Goal: Transaction & Acquisition: Download file/media

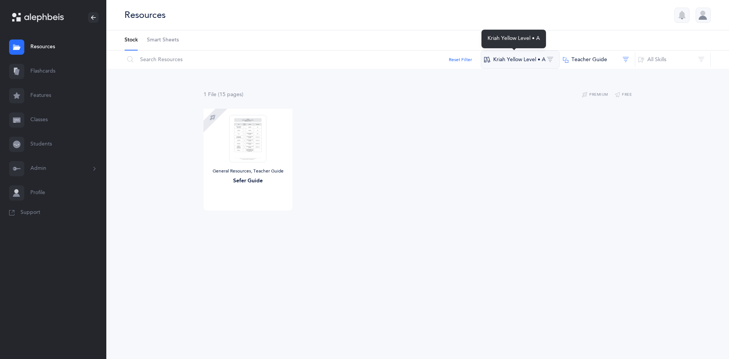
click at [552, 61] on button "Kriah Yellow Level • A" at bounding box center [520, 60] width 79 height 18
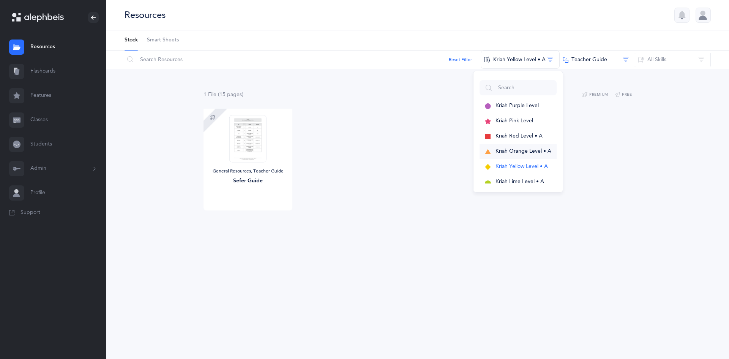
click at [526, 149] on span "Kriah Orange Level • A" at bounding box center [524, 151] width 56 height 6
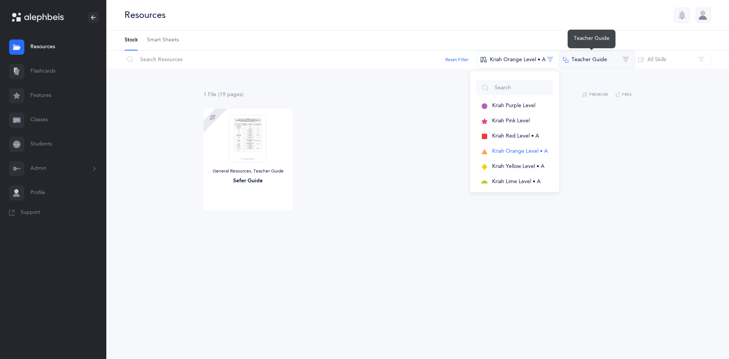
click at [620, 59] on button "Teacher Guide" at bounding box center [598, 60] width 76 height 18
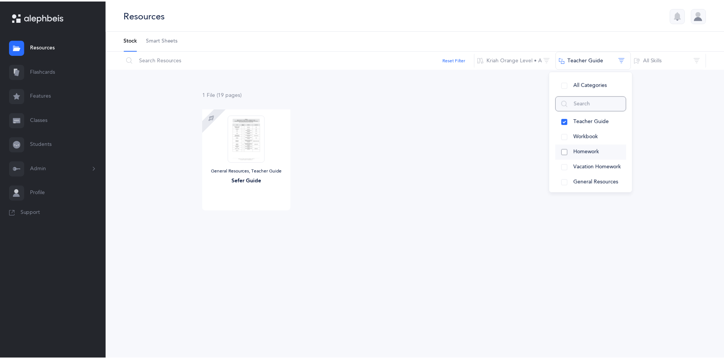
scroll to position [76, 0]
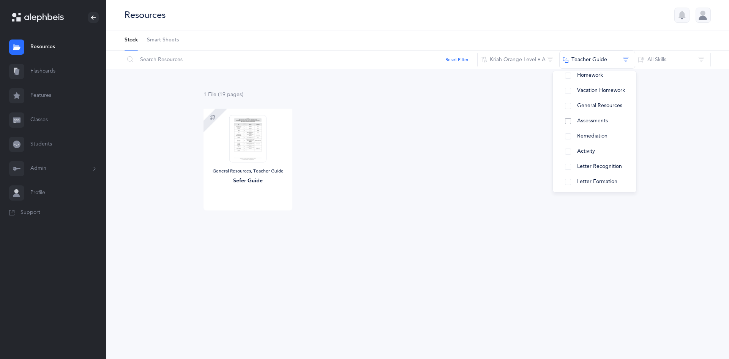
click at [602, 119] on span "Assessments" at bounding box center [592, 121] width 31 height 6
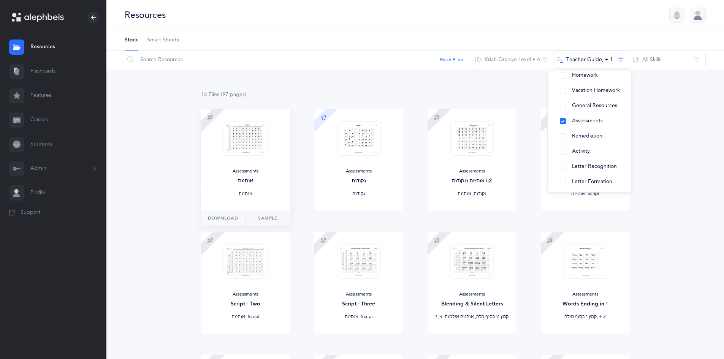
click at [246, 168] on div "Assessments אותיות ‫אותיות‬" at bounding box center [245, 160] width 89 height 102
click at [233, 216] on span "Download" at bounding box center [223, 218] width 30 height 7
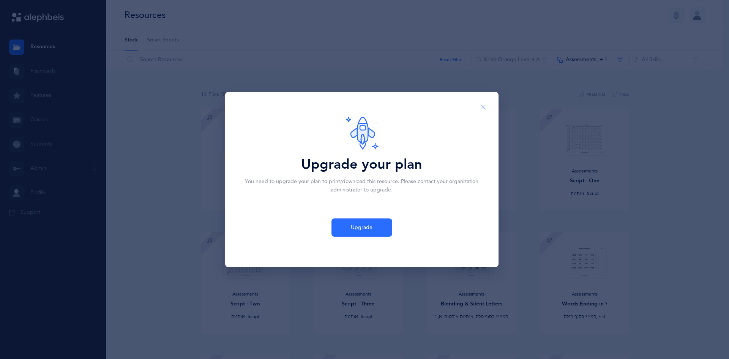
click at [484, 106] on icon "Close" at bounding box center [484, 107] width 6 height 7
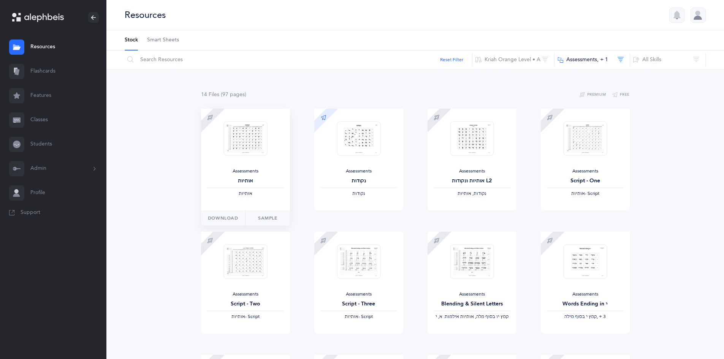
click at [246, 143] on img at bounding box center [245, 138] width 44 height 35
click at [460, 217] on span "Download" at bounding box center [449, 218] width 30 height 7
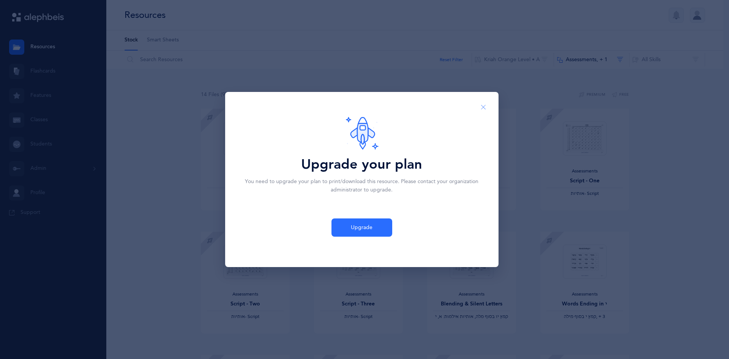
click at [484, 106] on icon "Close" at bounding box center [484, 107] width 6 height 7
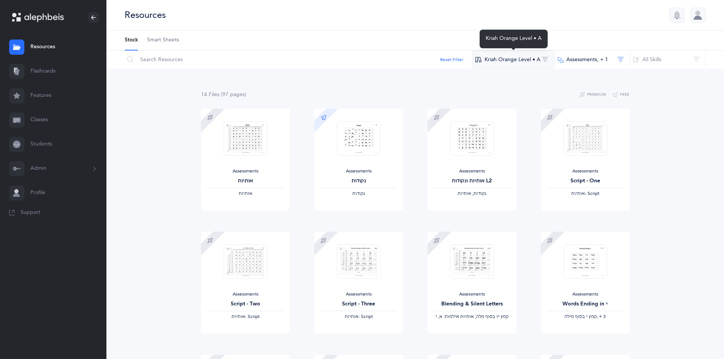
click at [542, 61] on button "Kriah Orange Level • A" at bounding box center [513, 60] width 82 height 18
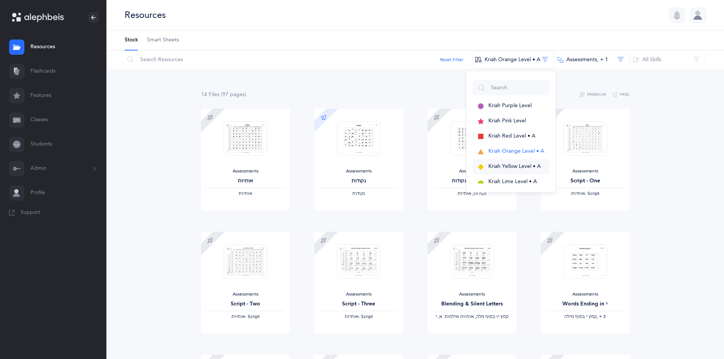
click at [507, 166] on span "Kriah Yellow Level • A" at bounding box center [514, 166] width 52 height 6
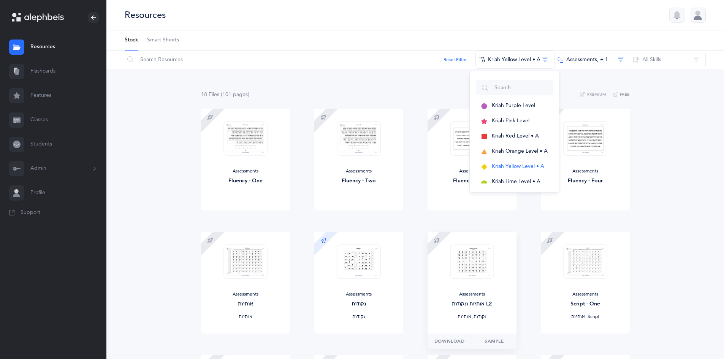
click at [484, 264] on img at bounding box center [472, 261] width 44 height 35
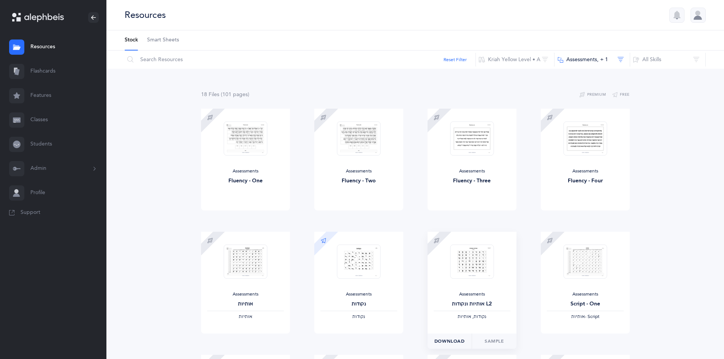
click at [464, 339] on span "Download" at bounding box center [449, 341] width 30 height 7
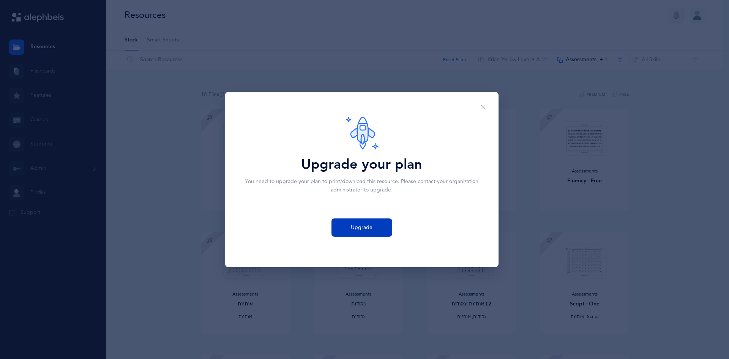
click at [372, 225] on span "Upgrade" at bounding box center [362, 228] width 22 height 8
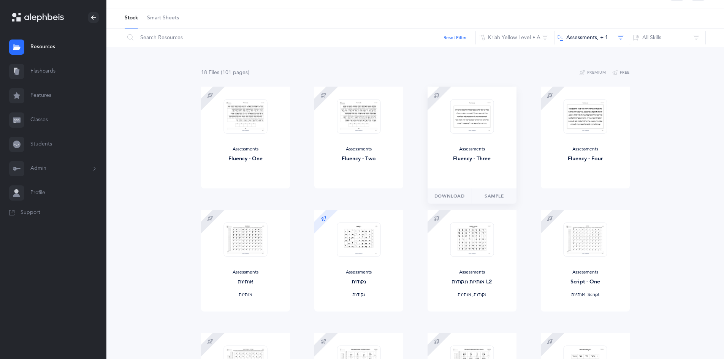
scroll to position [0, 0]
